Goal: Task Accomplishment & Management: Manage account settings

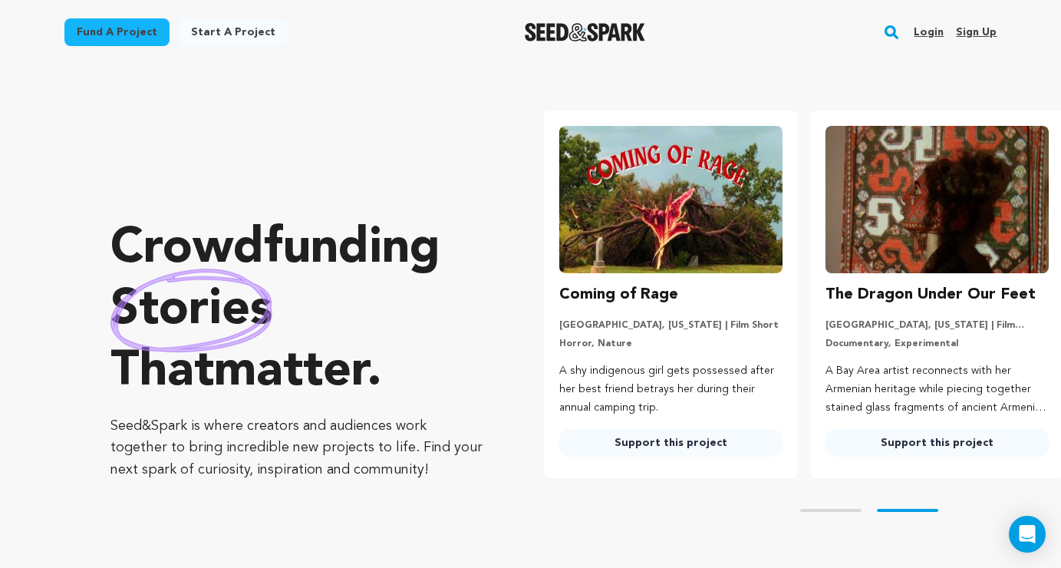
scroll to position [0, 279]
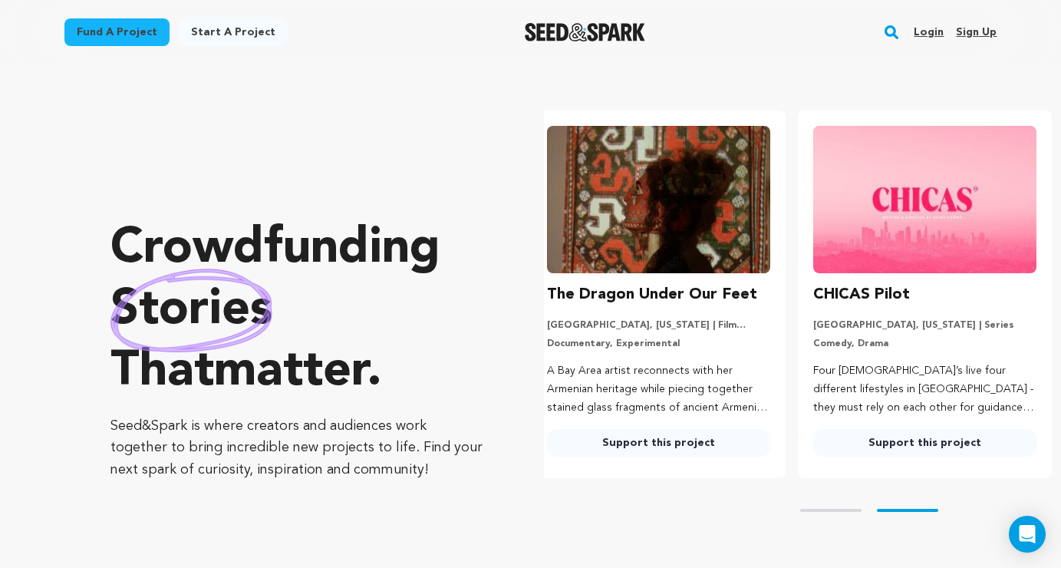
click at [938, 31] on link "Login" at bounding box center [929, 32] width 30 height 25
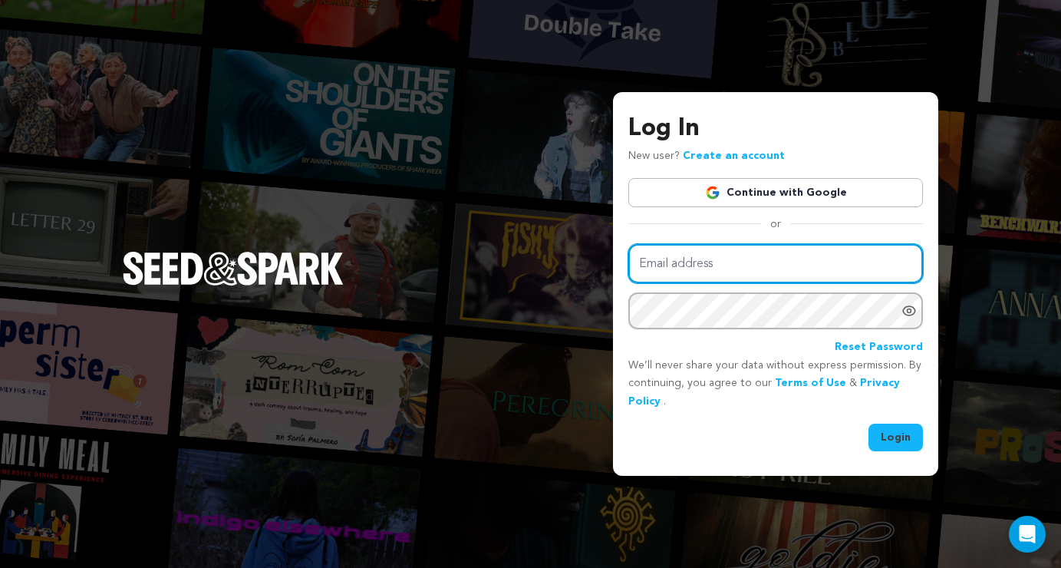
click at [902, 262] on input "Email address" at bounding box center [775, 263] width 295 height 39
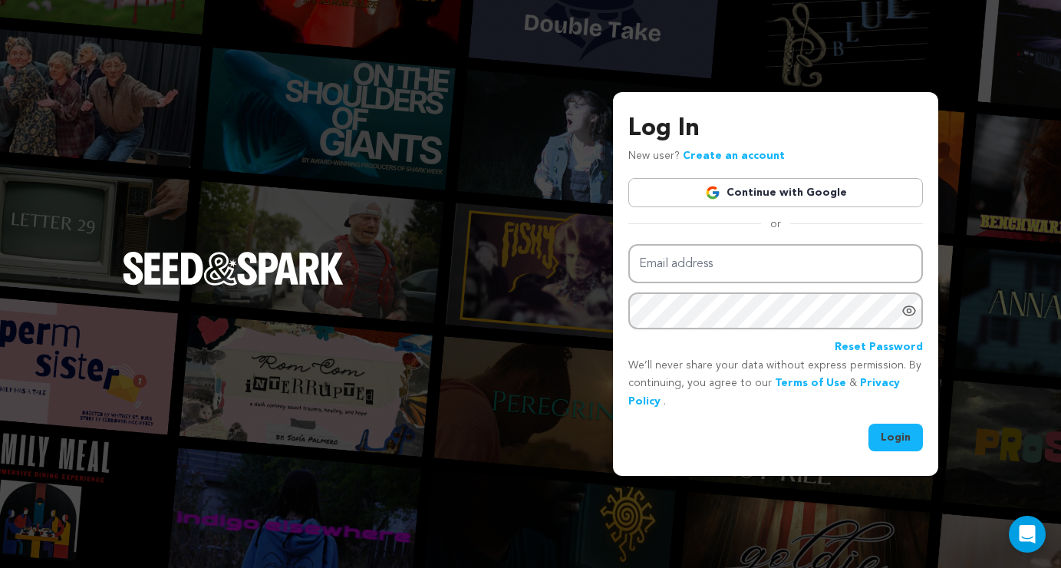
click at [720, 195] on img at bounding box center [712, 192] width 15 height 15
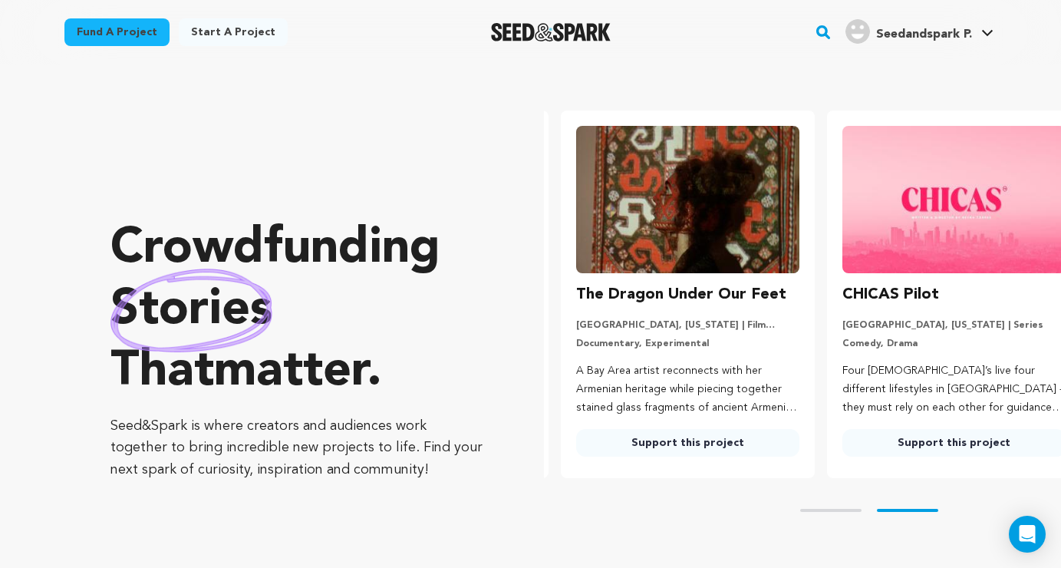
scroll to position [0, 279]
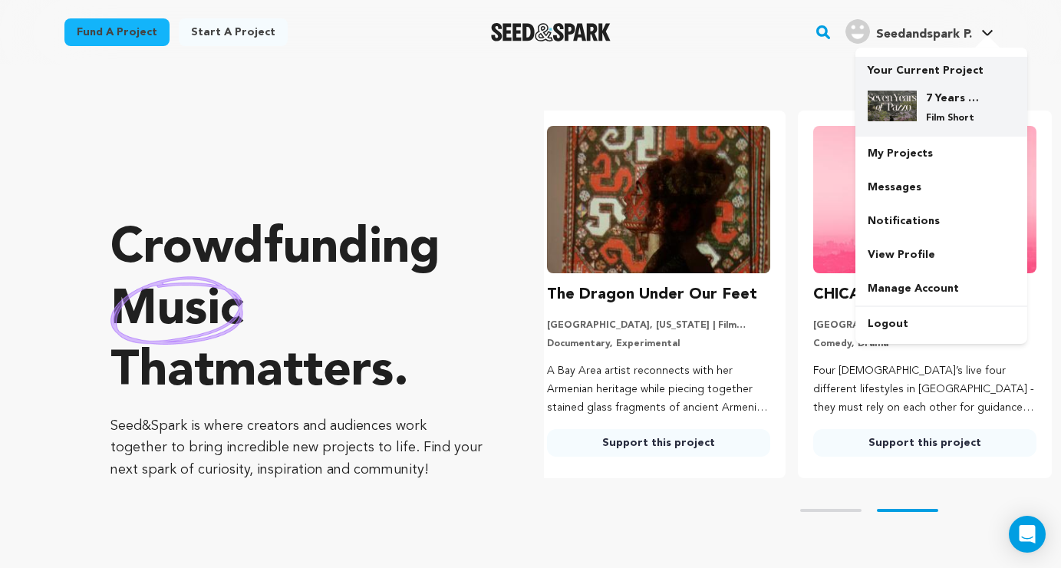
click at [943, 108] on div "7 Years of Pazzo Film Short" at bounding box center [954, 108] width 74 height 34
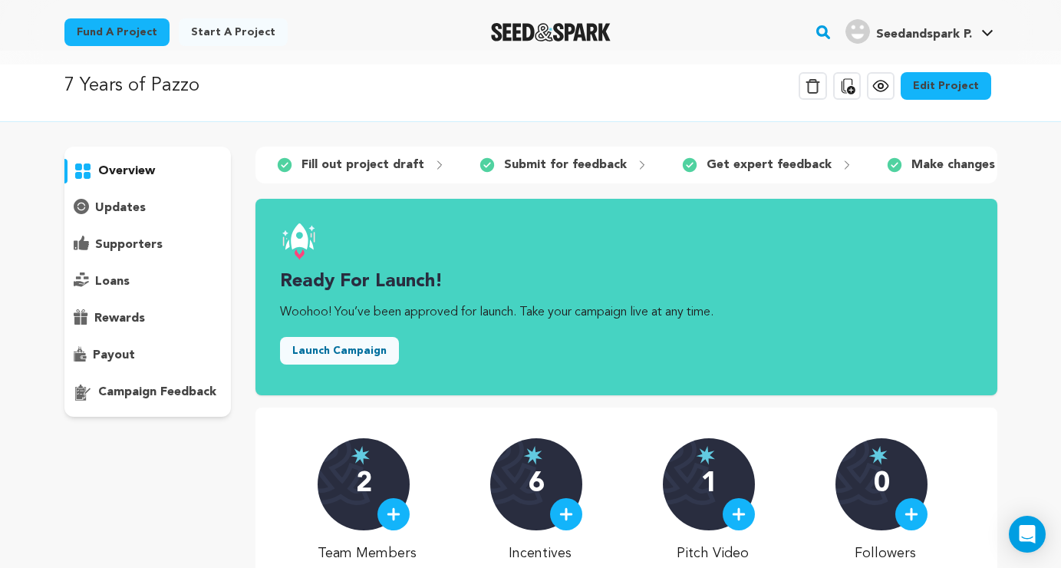
scroll to position [15, 0]
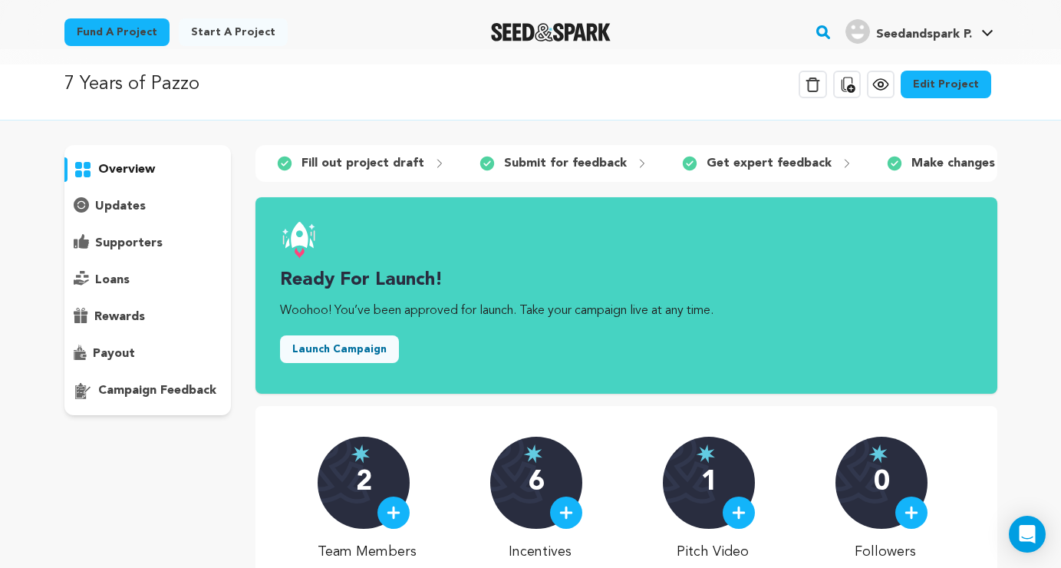
click at [321, 357] on button "Launch Campaign" at bounding box center [339, 349] width 119 height 28
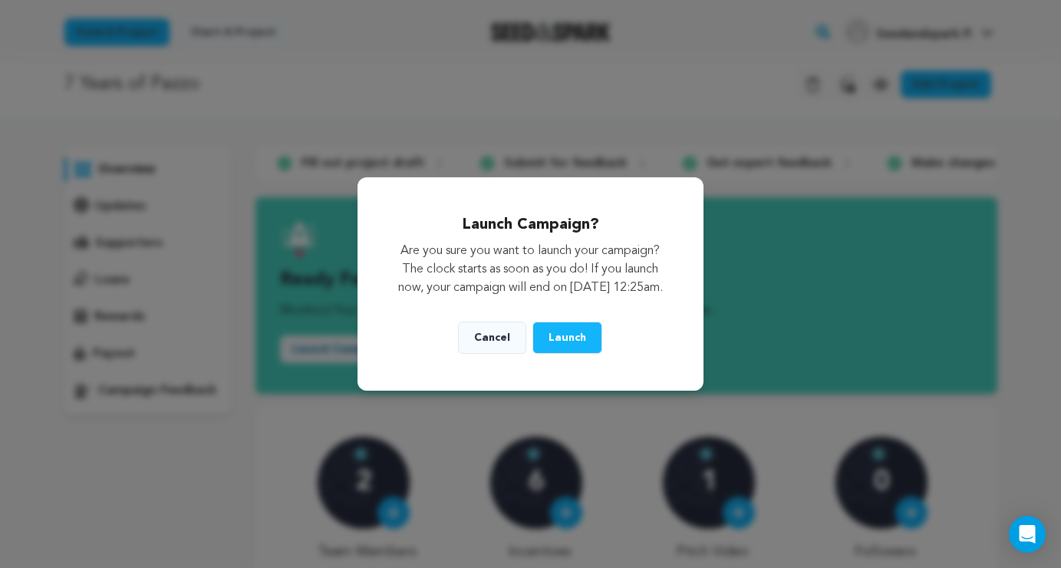
click at [561, 352] on button "Launch" at bounding box center [568, 337] width 70 height 32
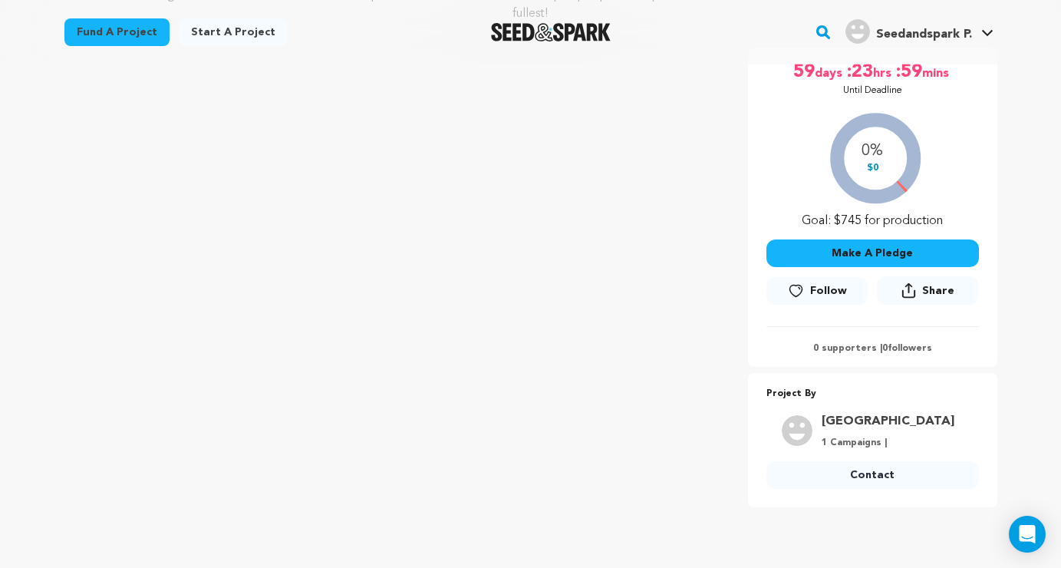
scroll to position [255, 0]
